Goal: Find specific page/section: Find specific page/section

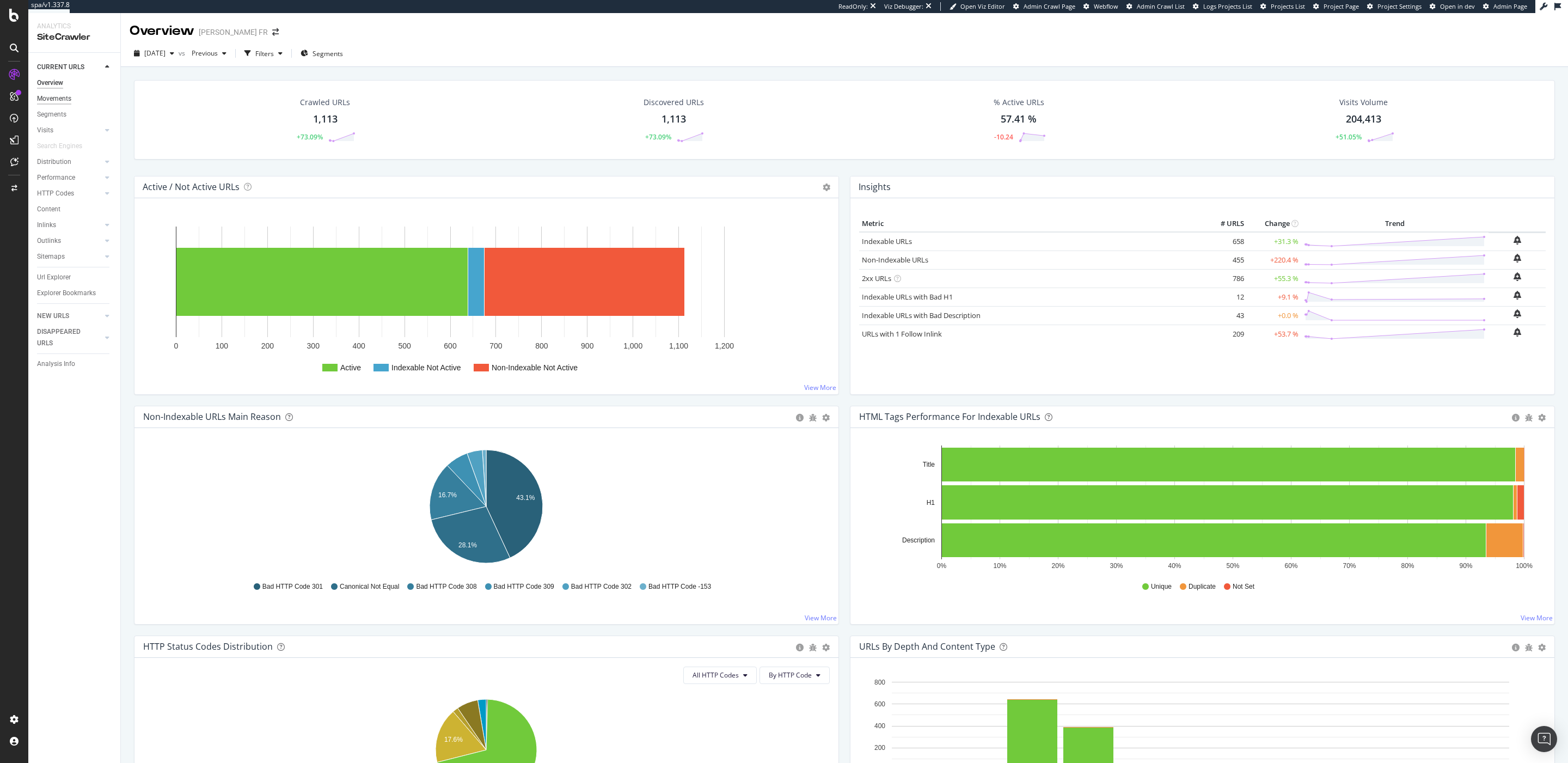
click at [62, 93] on div "Movements" at bounding box center [54, 99] width 34 height 11
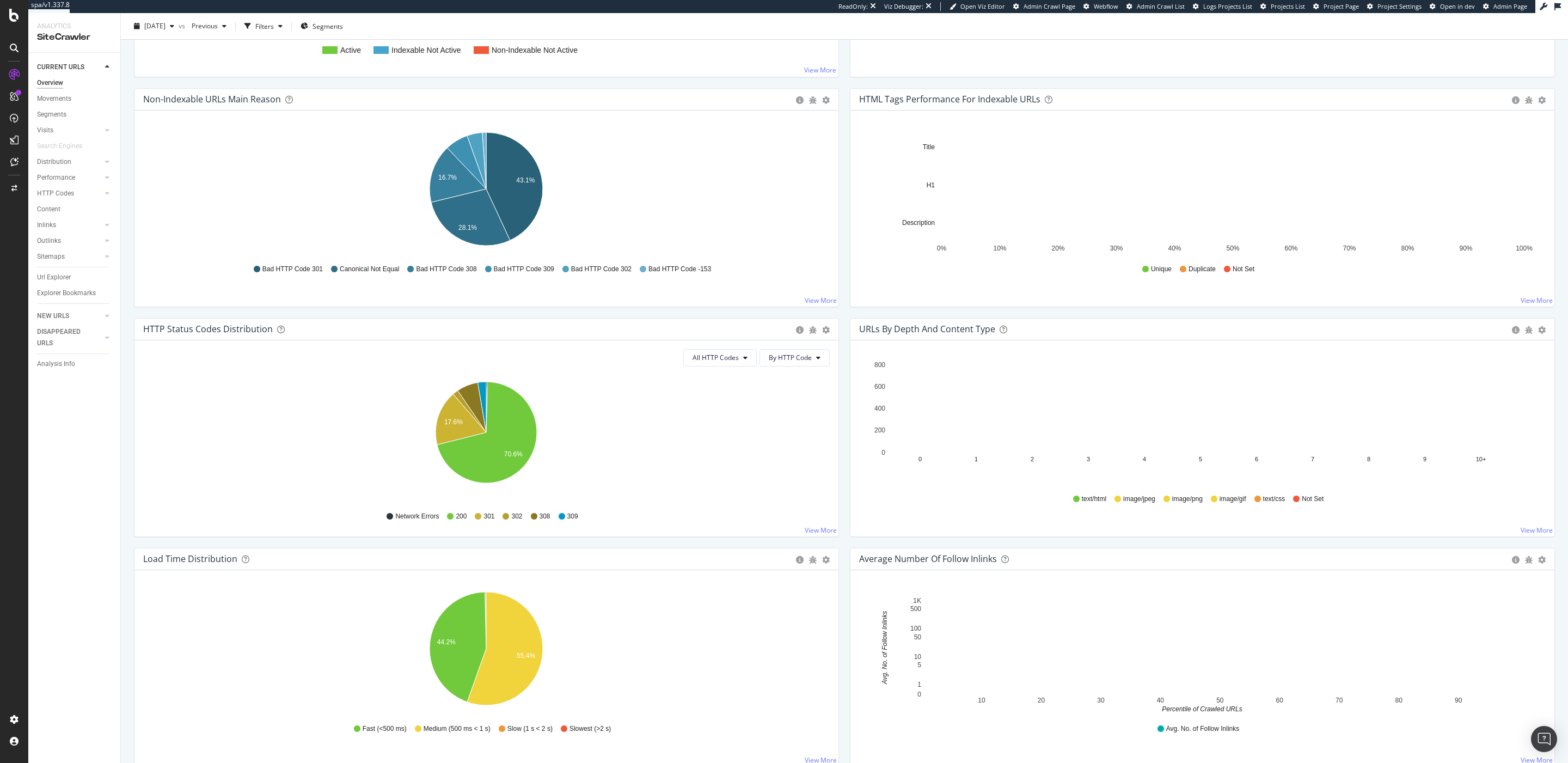
scroll to position [322, 0]
